Goal: Use online tool/utility: Utilize a website feature to perform a specific function

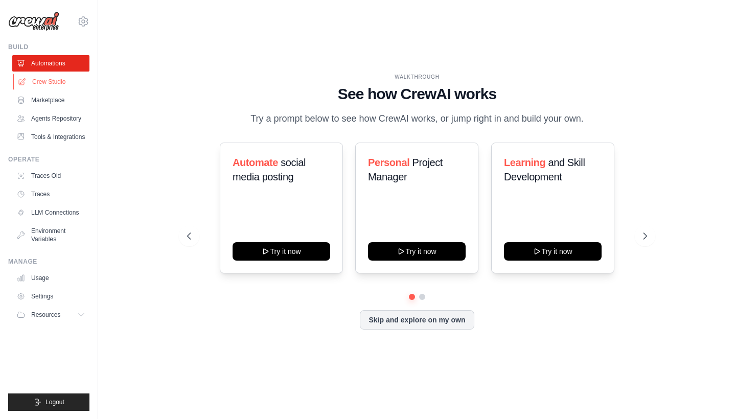
click at [54, 89] on link "Crew Studio" at bounding box center [51, 82] width 77 height 16
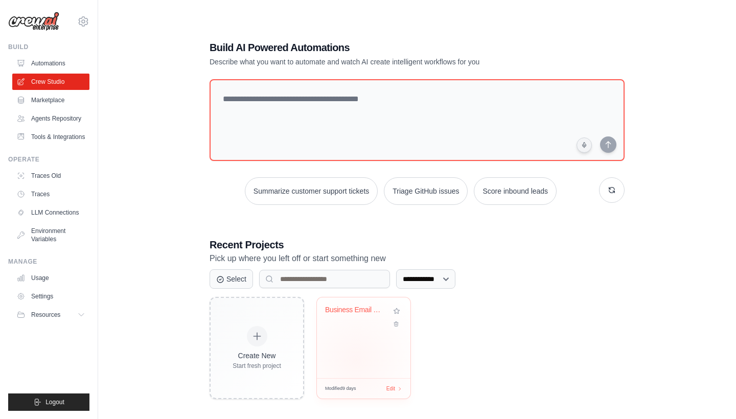
click at [356, 360] on div "Business Email Campaign Automation" at bounding box center [363, 337] width 93 height 81
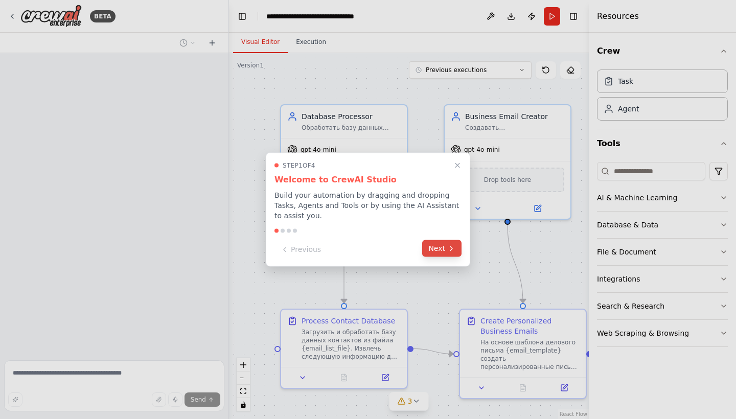
click at [446, 255] on button "Next" at bounding box center [441, 248] width 39 height 17
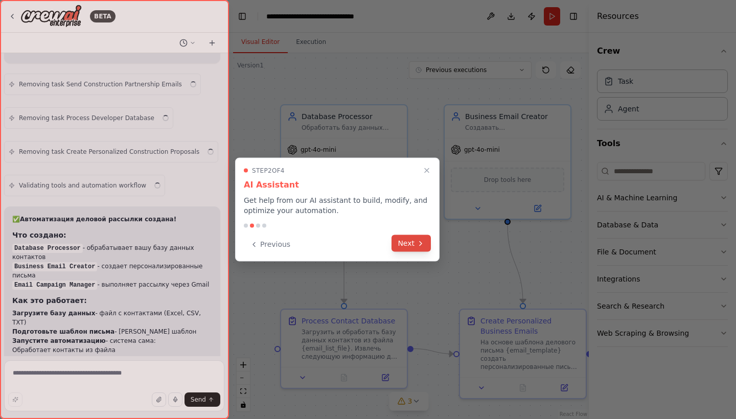
click at [417, 251] on button "Next" at bounding box center [410, 243] width 39 height 17
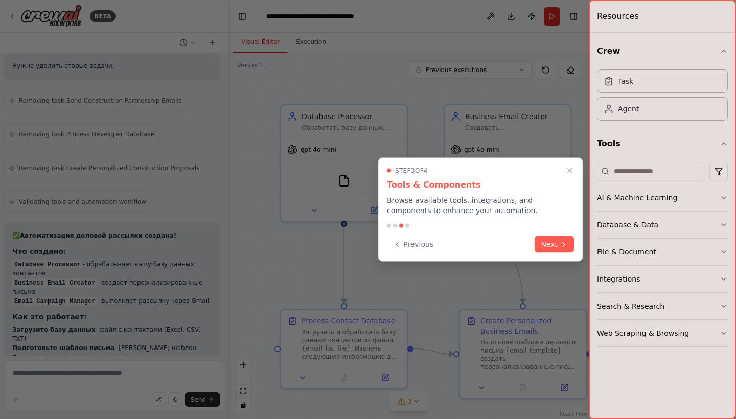
scroll to position [4948, 0]
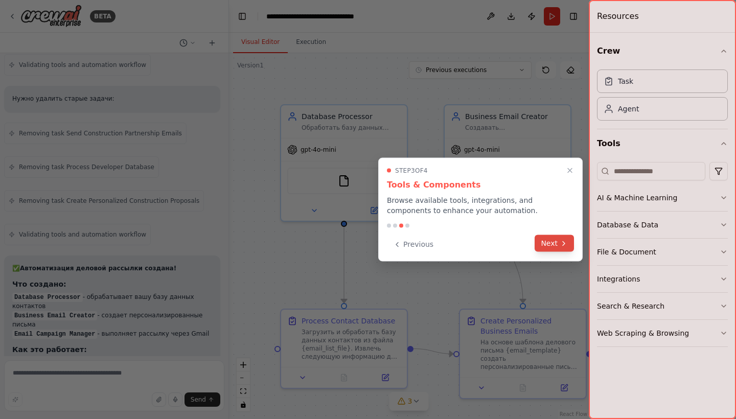
click at [539, 242] on button "Next" at bounding box center [553, 243] width 39 height 17
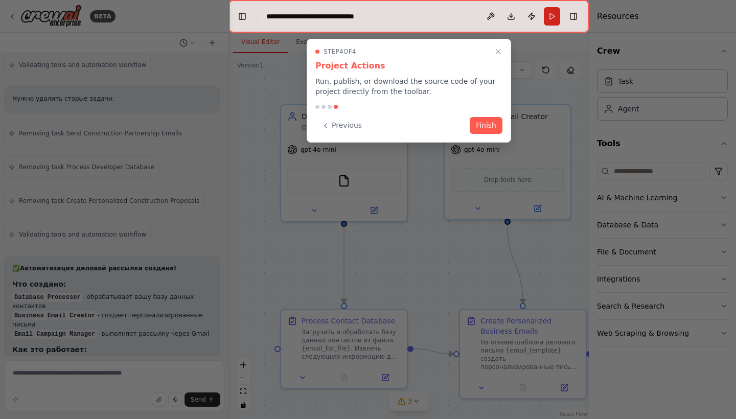
click at [485, 134] on div "Step 4 of 4 Project Actions Run, publish, or download the source code of your p…" at bounding box center [409, 91] width 204 height 104
click at [485, 119] on button "Finish" at bounding box center [485, 124] width 33 height 17
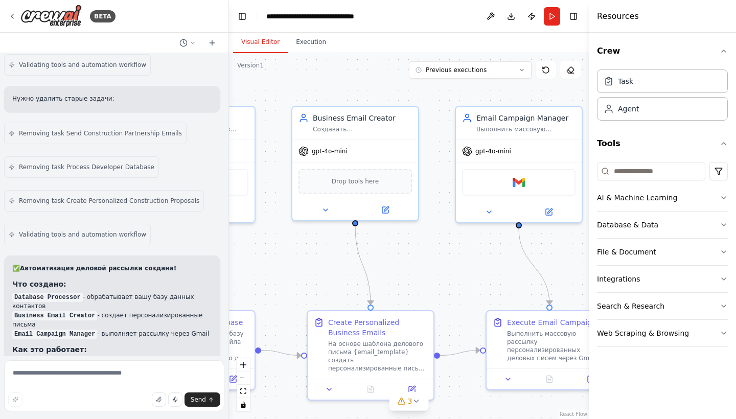
drag, startPoint x: 408, startPoint y: 289, endPoint x: 251, endPoint y: 290, distance: 156.3
click at [251, 290] on div ".deletable-edge-delete-btn { width: 20px; height: 20px; border: 0px solid #ffff…" at bounding box center [409, 236] width 360 height 366
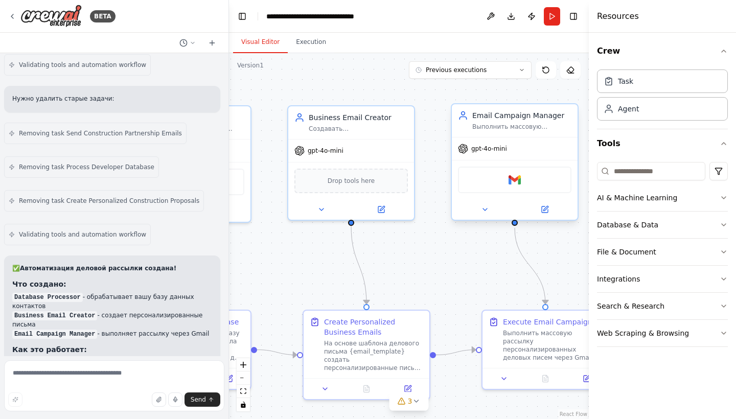
click at [530, 193] on div "Gmail" at bounding box center [514, 180] width 113 height 27
click at [531, 182] on div "Gmail" at bounding box center [514, 180] width 113 height 27
click at [515, 182] on img at bounding box center [514, 180] width 12 height 12
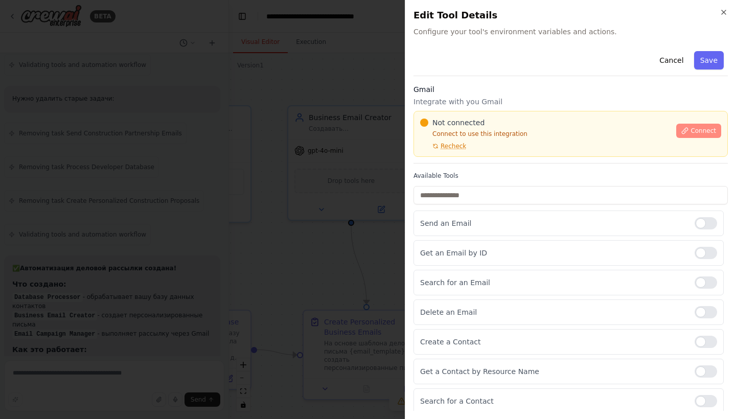
click at [712, 130] on span "Connect" at bounding box center [703, 131] width 26 height 8
click at [721, 10] on icon "button" at bounding box center [723, 12] width 8 height 8
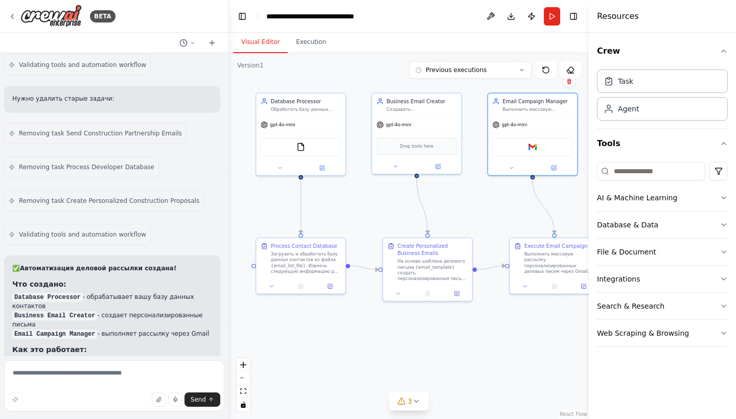
drag, startPoint x: 462, startPoint y: 230, endPoint x: 477, endPoint y: 189, distance: 44.0
click at [477, 189] on div ".deletable-edge-delete-btn { width: 20px; height: 20px; border: 0px solid #ffff…" at bounding box center [409, 236] width 360 height 366
click at [410, 397] on span "3" at bounding box center [410, 401] width 5 height 10
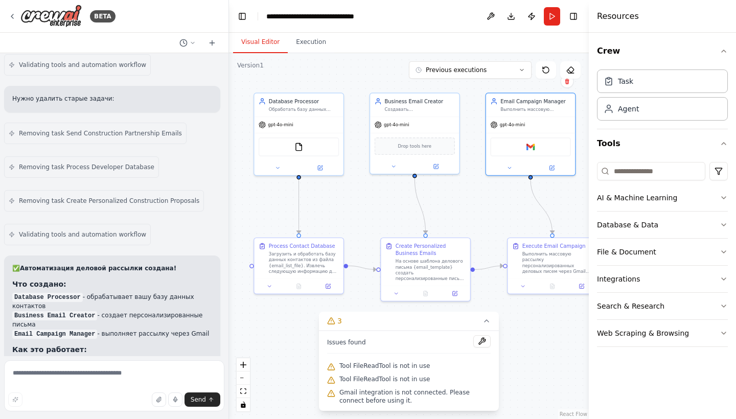
click at [420, 367] on span "Tool FileReadTool is not in use" at bounding box center [384, 366] width 90 height 8
click at [514, 294] on div ".deletable-edge-delete-btn { width: 20px; height: 20px; border: 0px solid #ffff…" at bounding box center [409, 236] width 360 height 366
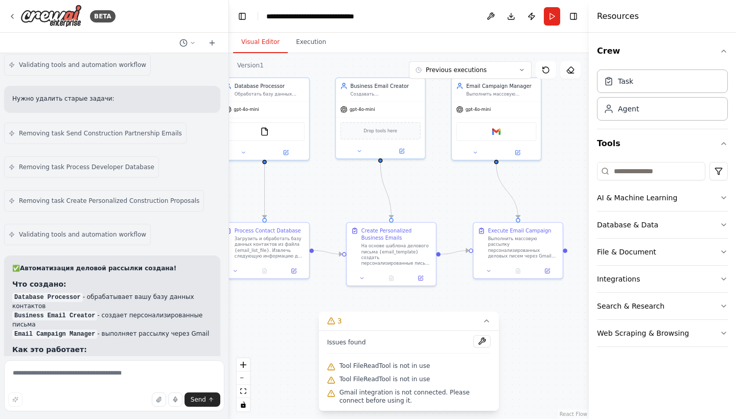
drag, startPoint x: 488, startPoint y: 235, endPoint x: 464, endPoint y: 219, distance: 28.6
click at [464, 219] on div ".deletable-edge-delete-btn { width: 20px; height: 20px; border: 0px solid #ffff…" at bounding box center [409, 236] width 360 height 366
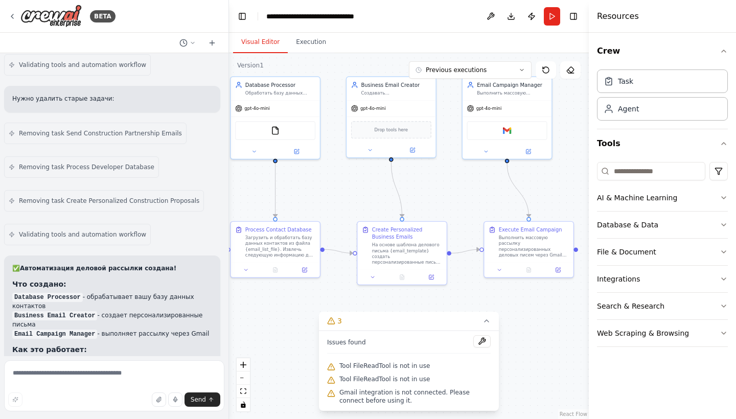
click at [464, 219] on div ".deletable-edge-delete-btn { width: 20px; height: 20px; border: 0px solid #ffff…" at bounding box center [409, 236] width 360 height 366
drag, startPoint x: 466, startPoint y: 201, endPoint x: 469, endPoint y: 208, distance: 7.3
click at [469, 208] on div ".deletable-edge-delete-btn { width: 20px; height: 20px; border: 0px solid #ffff…" at bounding box center [409, 236] width 360 height 366
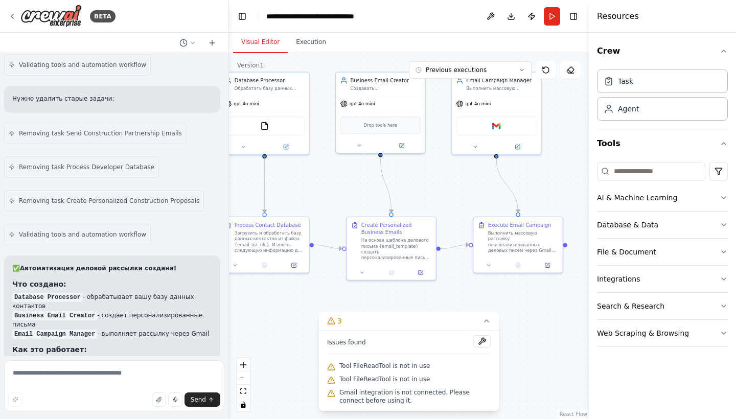
drag, startPoint x: 469, startPoint y: 208, endPoint x: 461, endPoint y: 197, distance: 13.8
click at [461, 197] on div ".deletable-edge-delete-btn { width: 20px; height: 20px; border: 0px solid #ffff…" at bounding box center [409, 236] width 360 height 366
